Goal: Transaction & Acquisition: Subscribe to service/newsletter

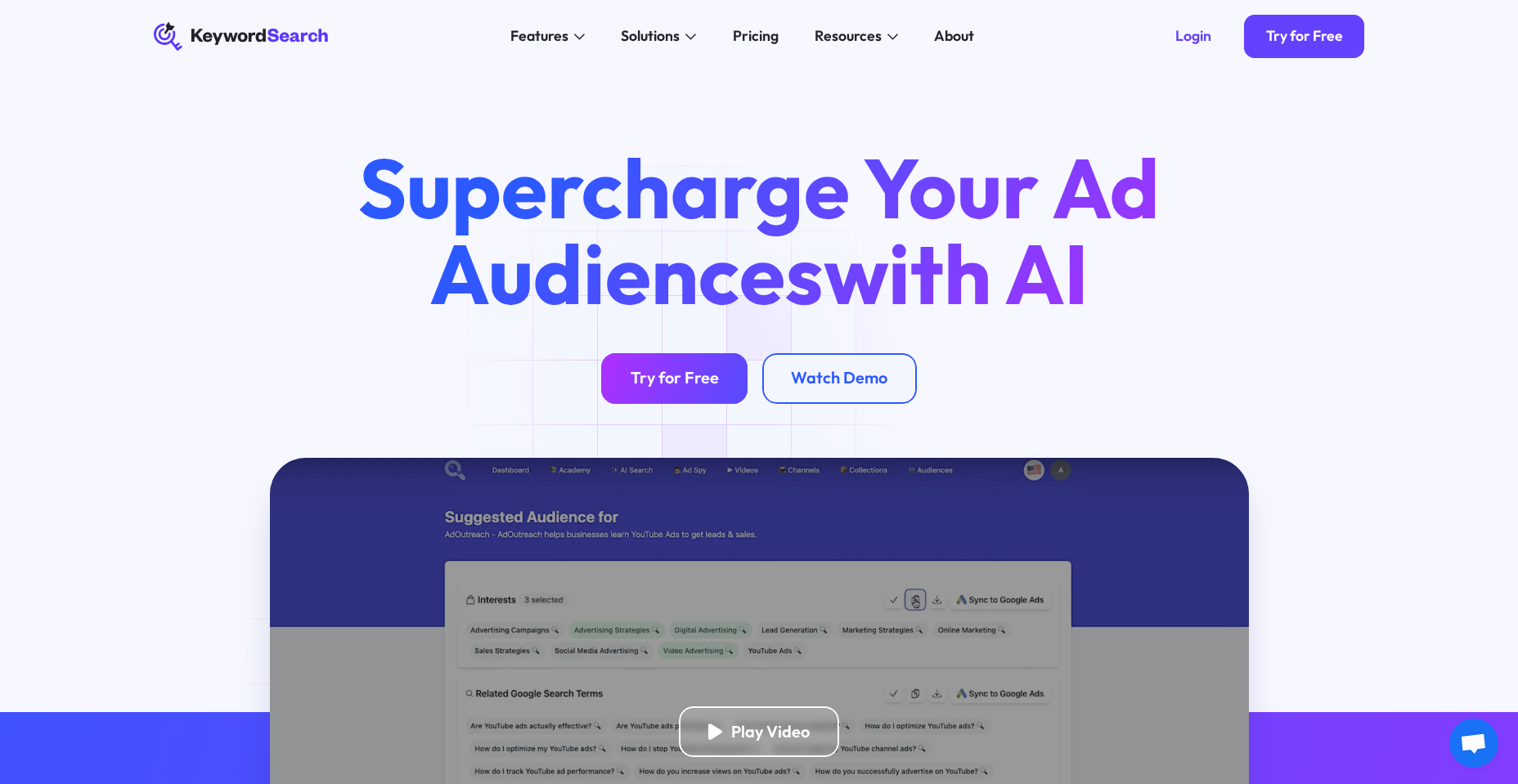
click at [688, 382] on div "Try for Free" at bounding box center [675, 378] width 88 height 20
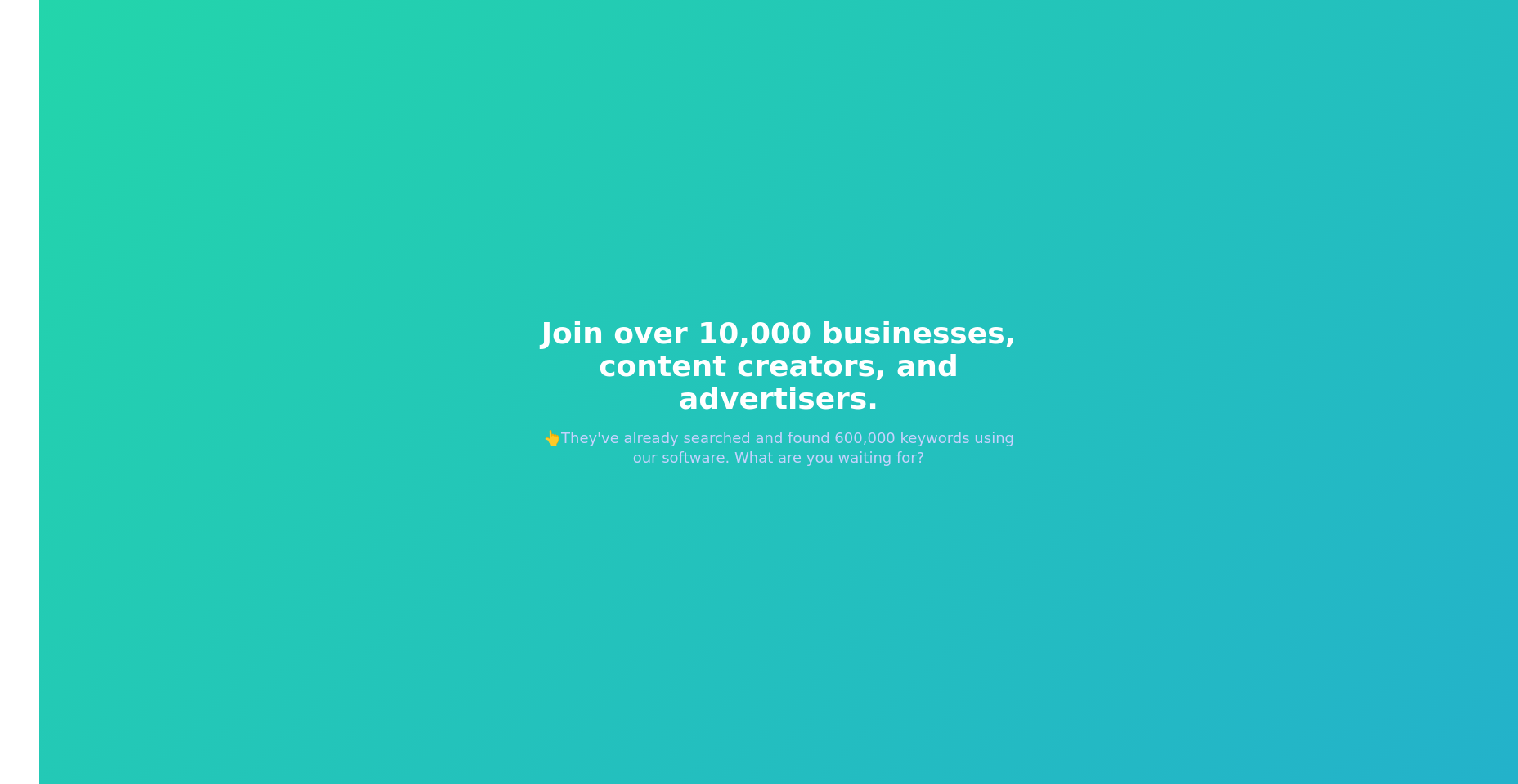
drag, startPoint x: 643, startPoint y: 237, endPoint x: 660, endPoint y: 251, distance: 22.0
click at [660, 251] on div "Join over 10,000 businesses, content creators, and advertisers. 👆They've alread…" at bounding box center [779, 392] width 1479 height 784
